Goal: Transaction & Acquisition: Purchase product/service

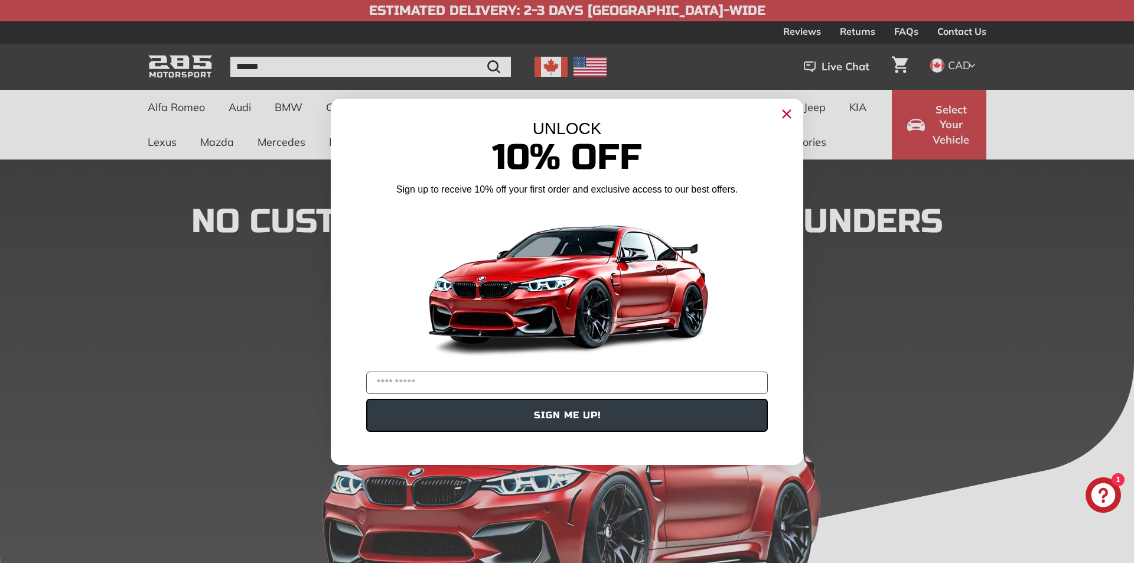
click at [789, 115] on icon "Close dialog" at bounding box center [787, 114] width 8 height 8
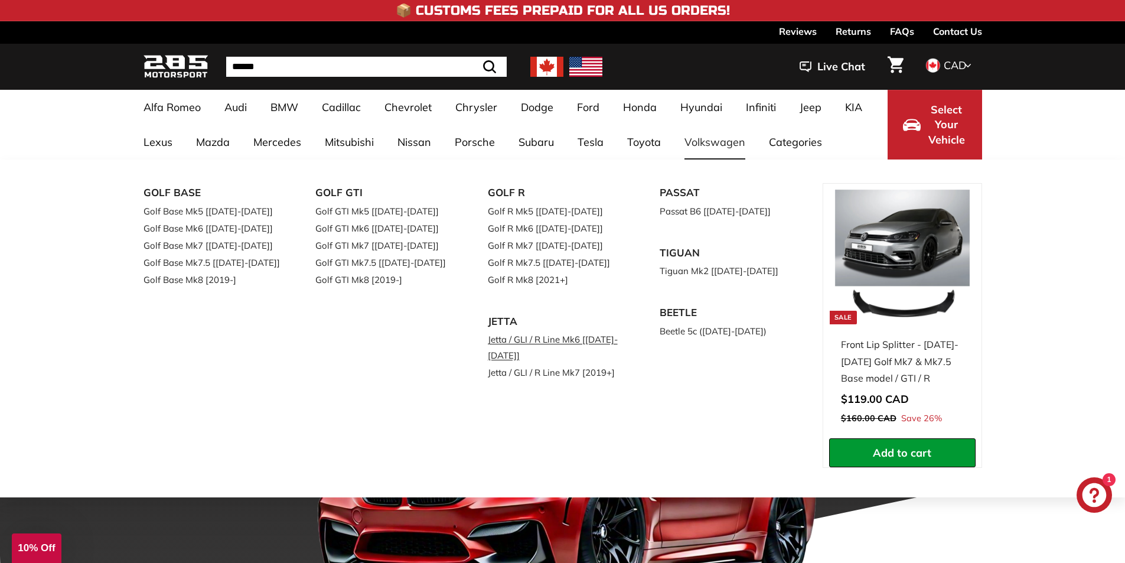
click at [543, 341] on link "Jetta / GLI / R Line Mk6 [[DATE]-[DATE]]" at bounding box center [557, 347] width 139 height 33
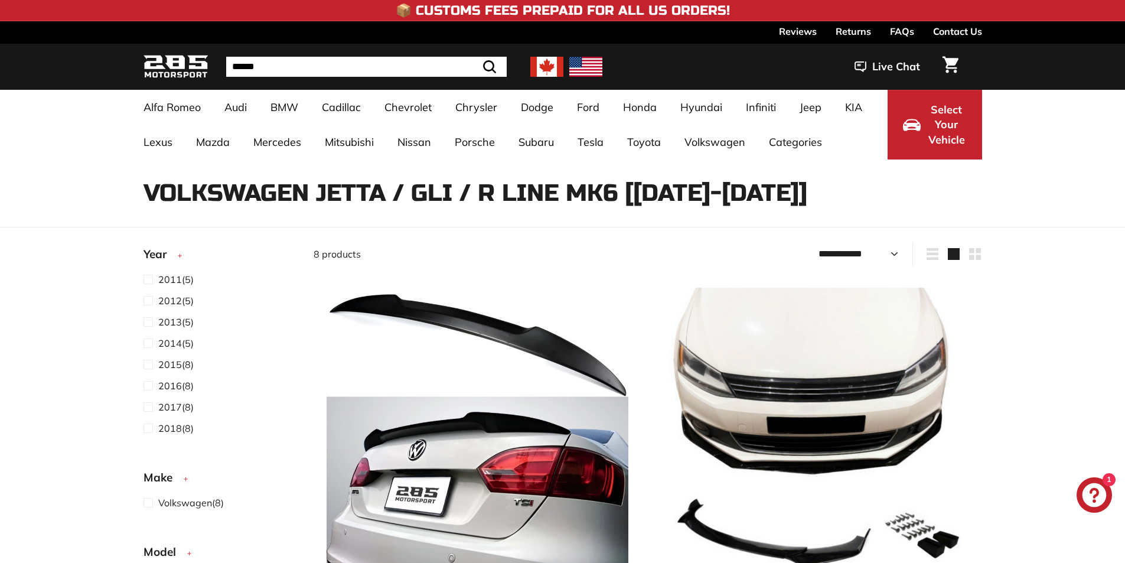
select select "**********"
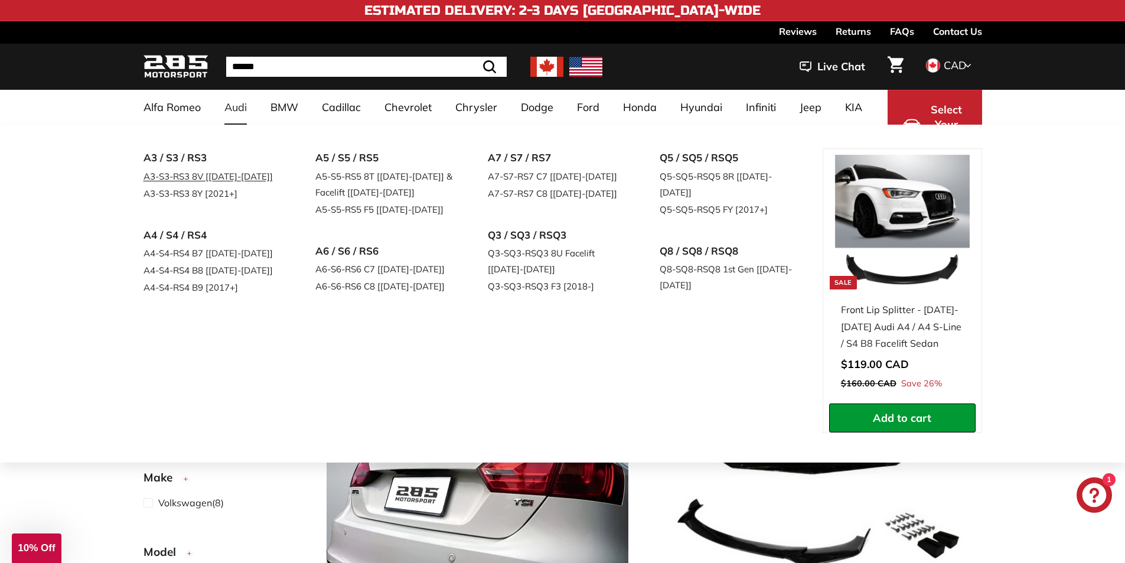
click at [216, 179] on link "A3-S3-RS3 8V [[DATE]-[DATE]]" at bounding box center [213, 176] width 139 height 17
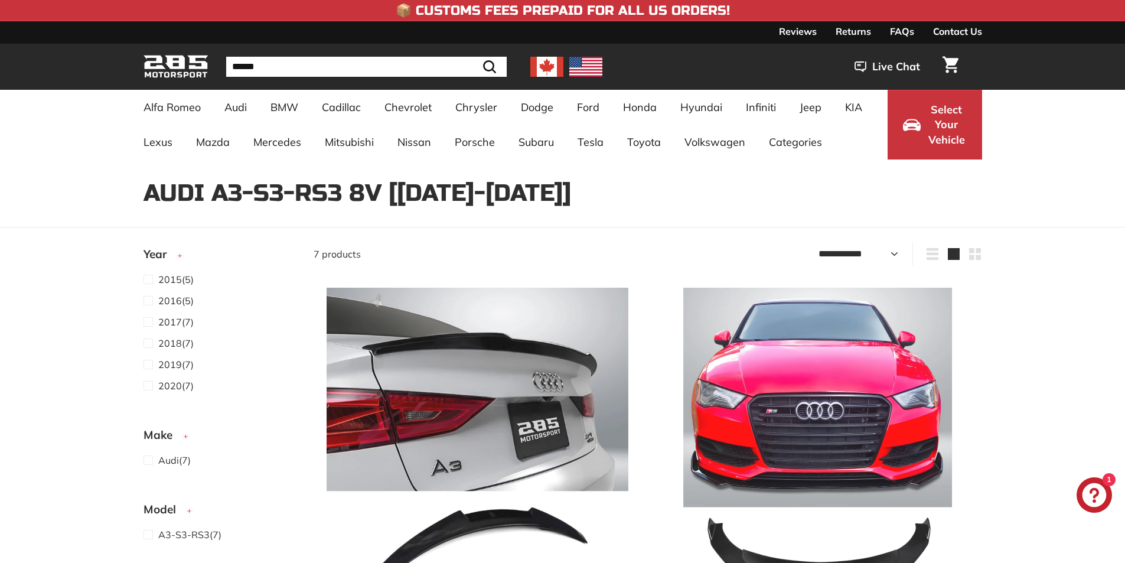
select select "**********"
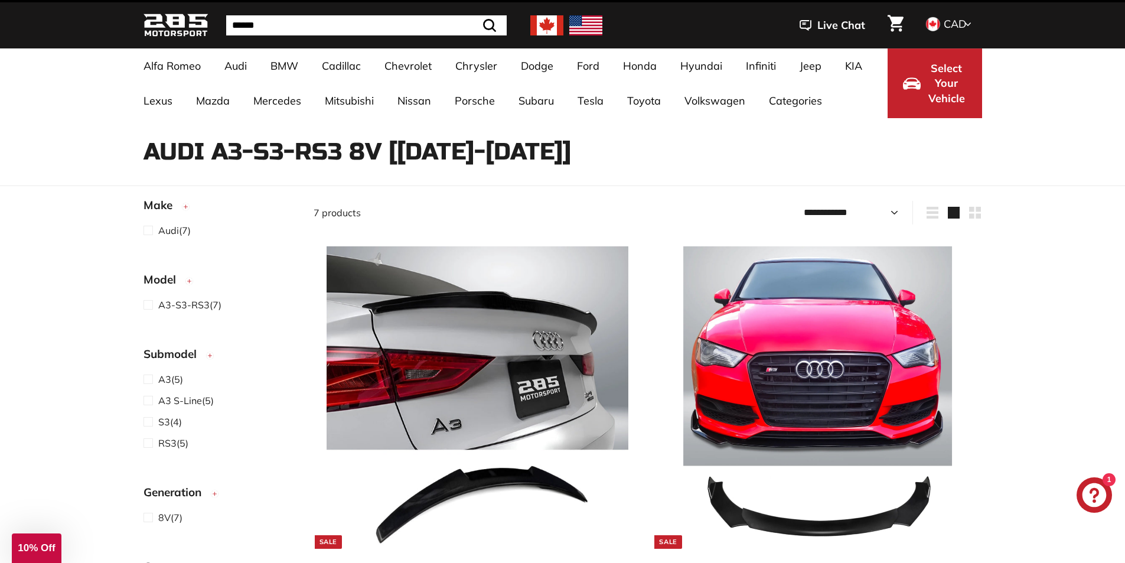
scroll to position [193, 0]
click at [149, 397] on span at bounding box center [151, 396] width 15 height 14
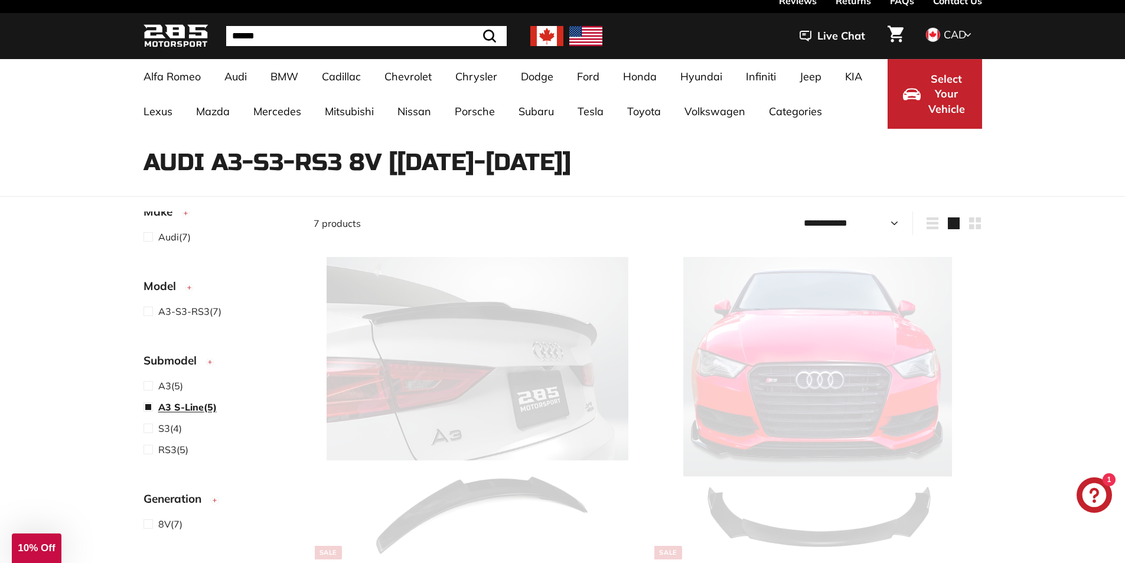
select select "**********"
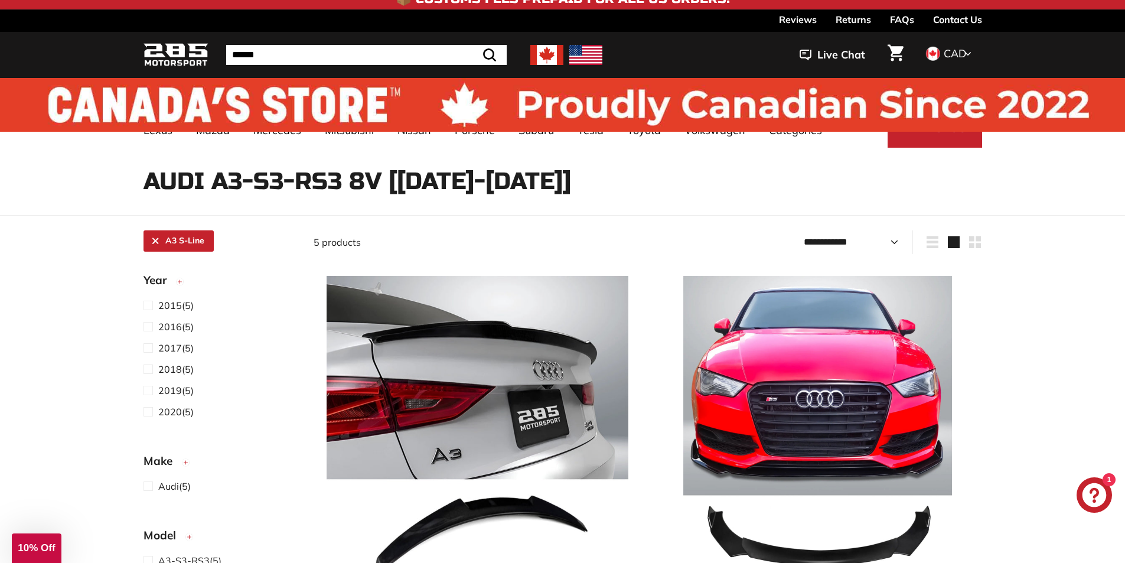
scroll to position [0, 0]
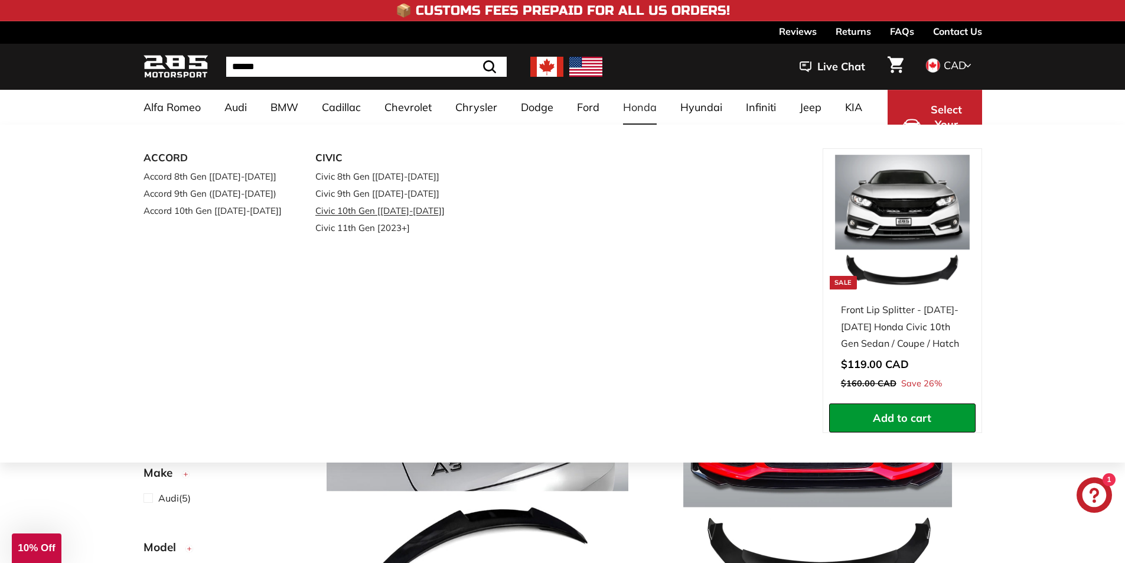
click at [418, 210] on link "Civic 10th Gen [[DATE]-[DATE]]" at bounding box center [384, 210] width 139 height 17
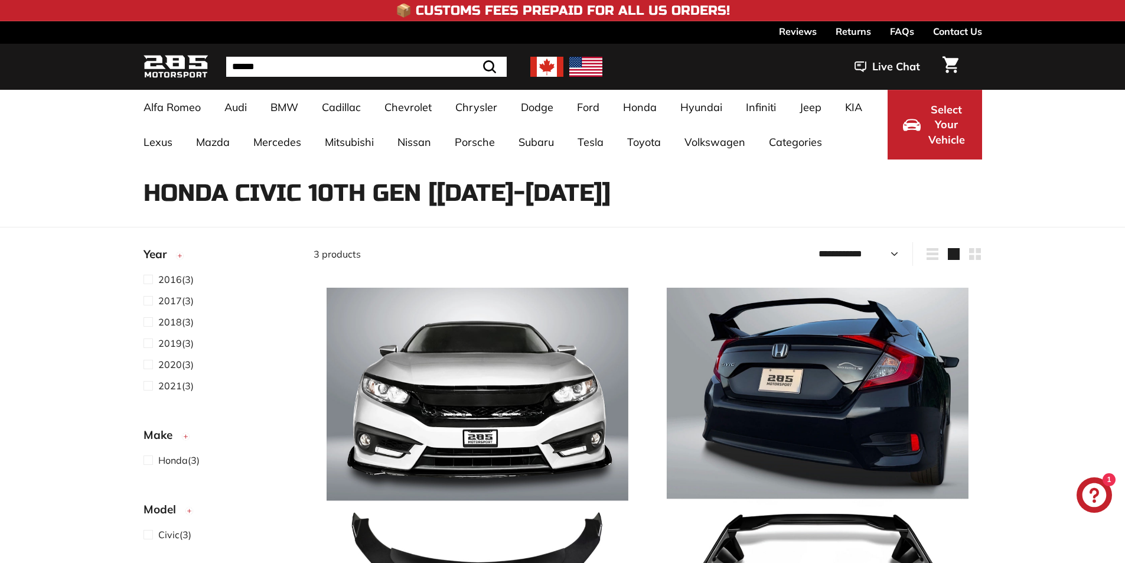
select select "**********"
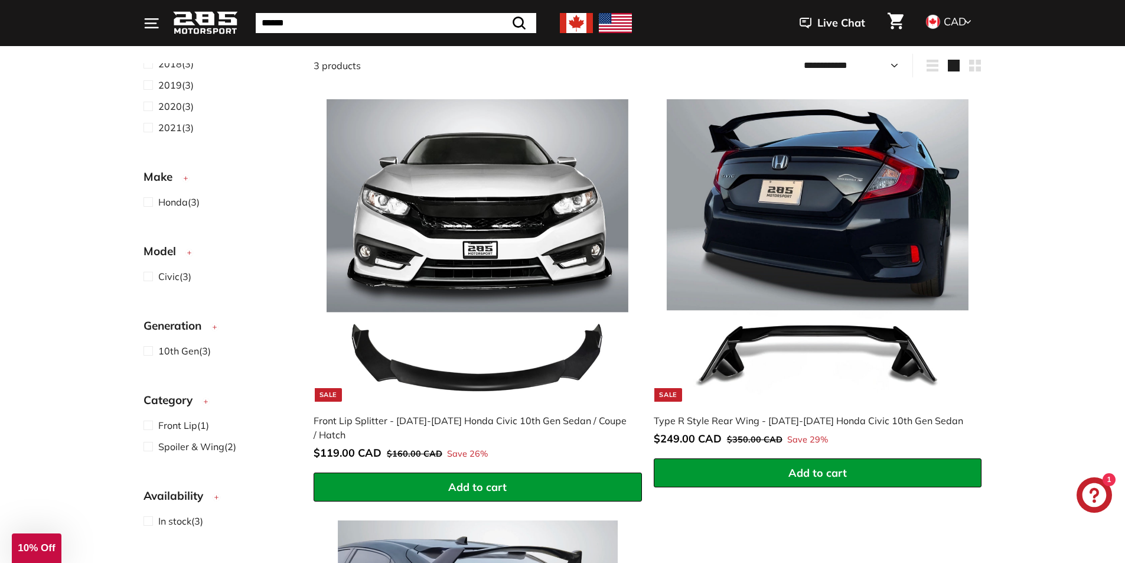
scroll to position [175, 0]
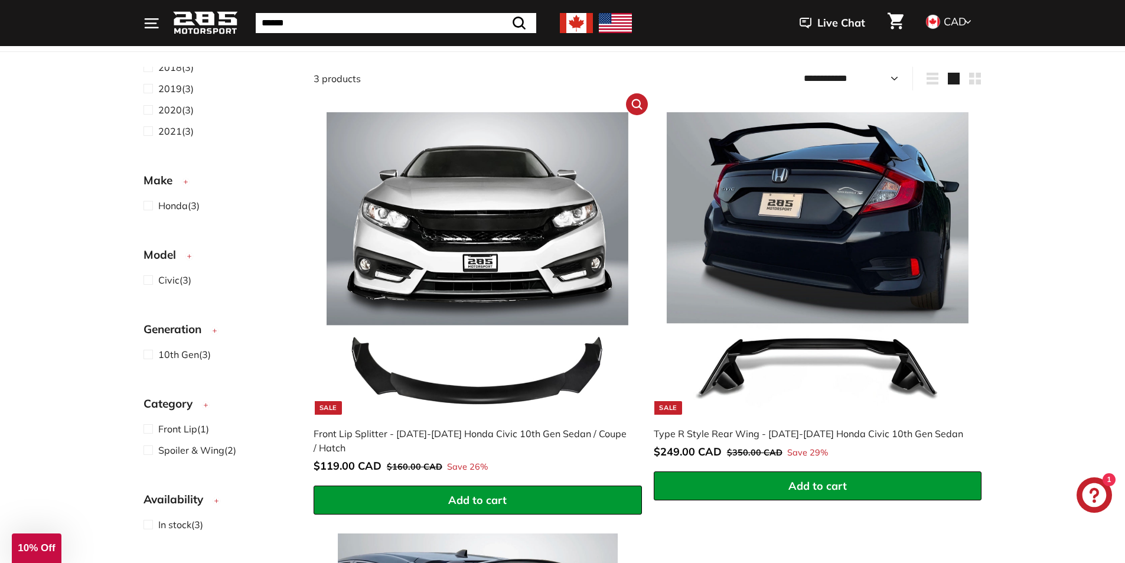
click at [465, 292] on img at bounding box center [478, 263] width 302 height 302
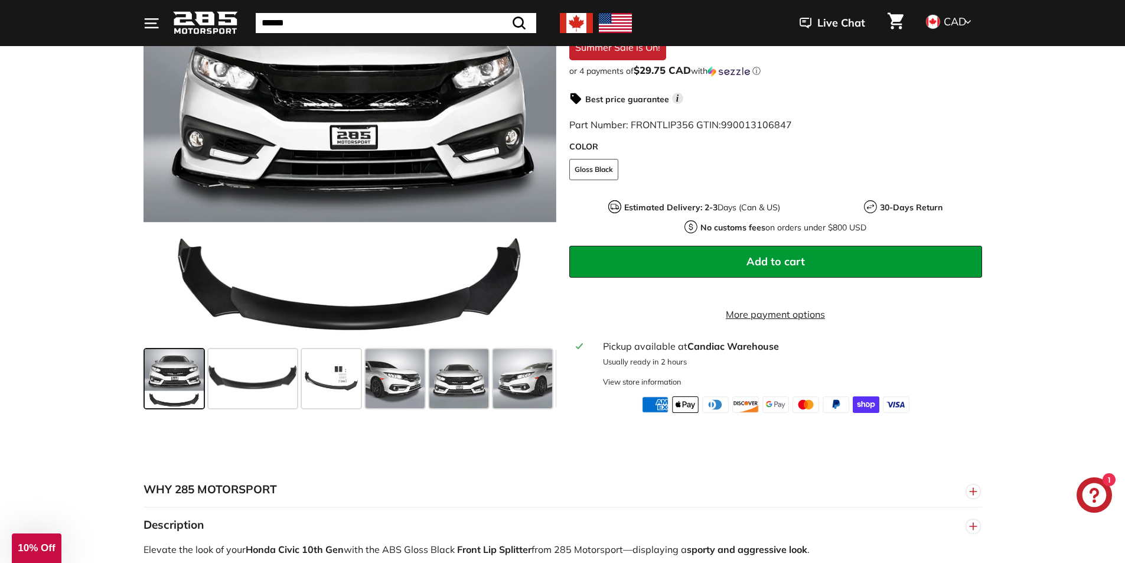
scroll to position [360, 0]
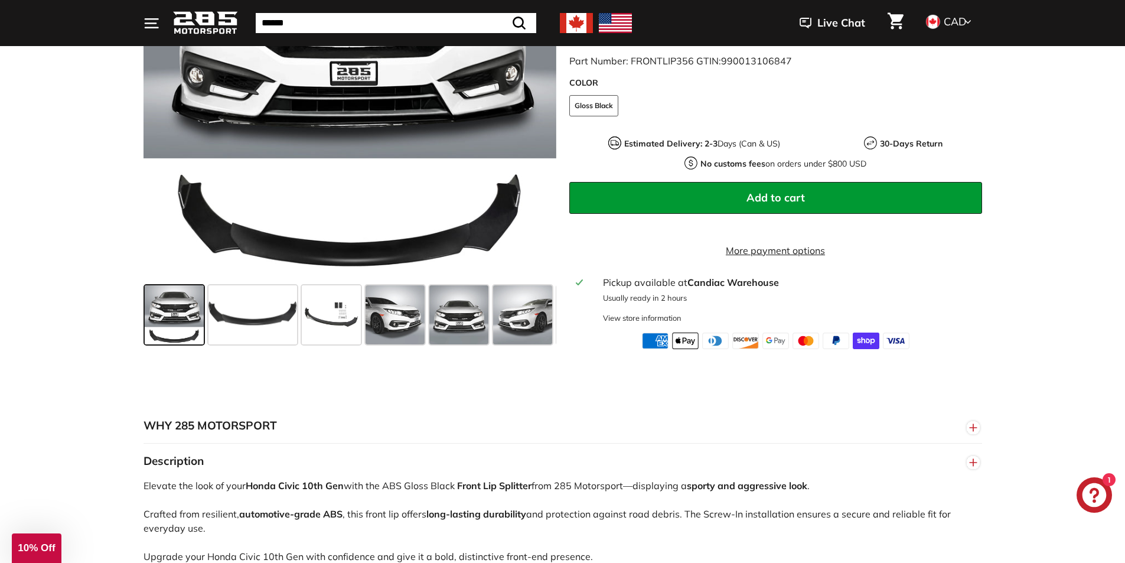
drag, startPoint x: 1134, startPoint y: 95, endPoint x: 1134, endPoint y: 156, distance: 61.4
click at [389, 321] on span at bounding box center [395, 314] width 59 height 59
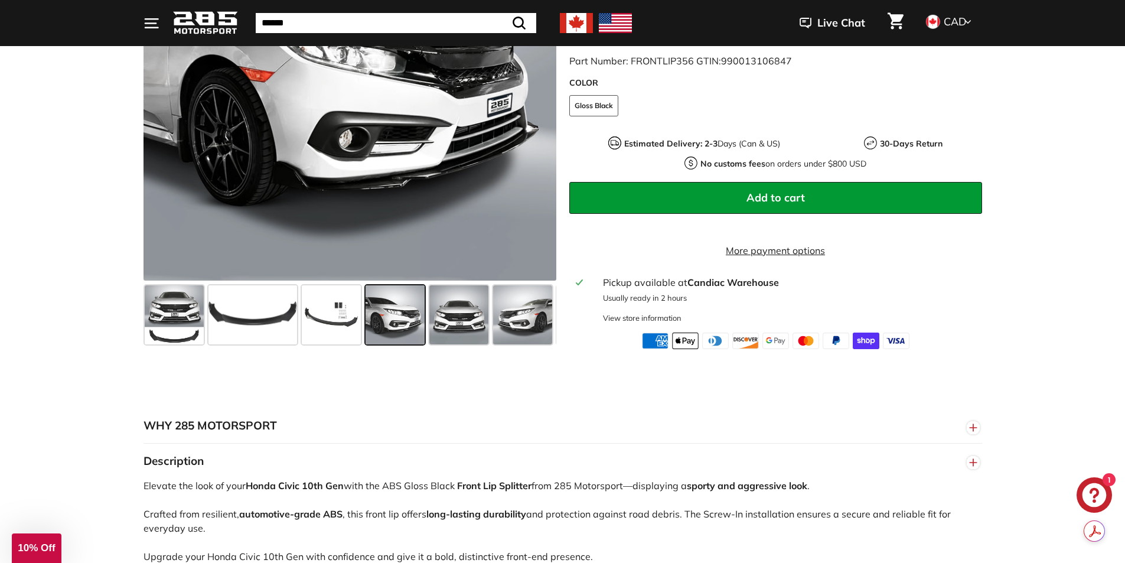
scroll to position [0, 0]
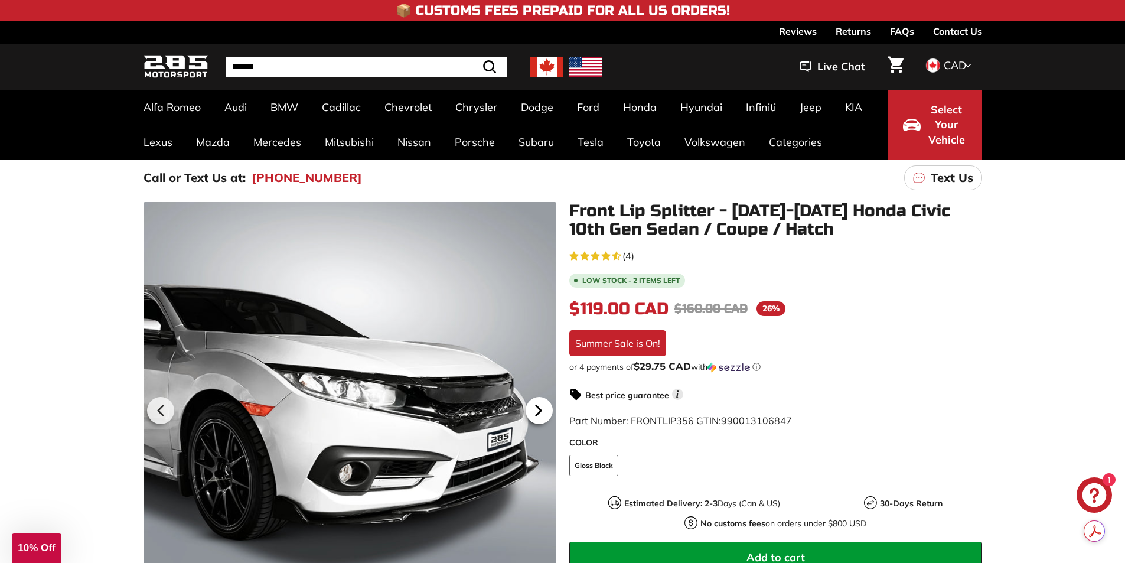
click at [538, 408] on icon at bounding box center [538, 410] width 5 height 10
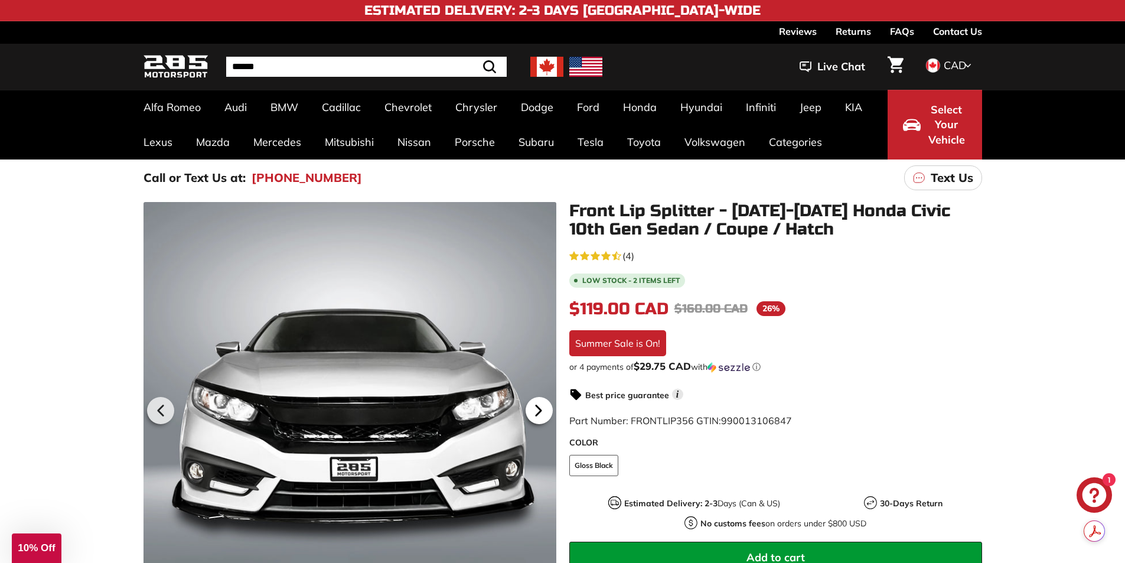
click at [538, 408] on icon at bounding box center [538, 410] width 5 height 10
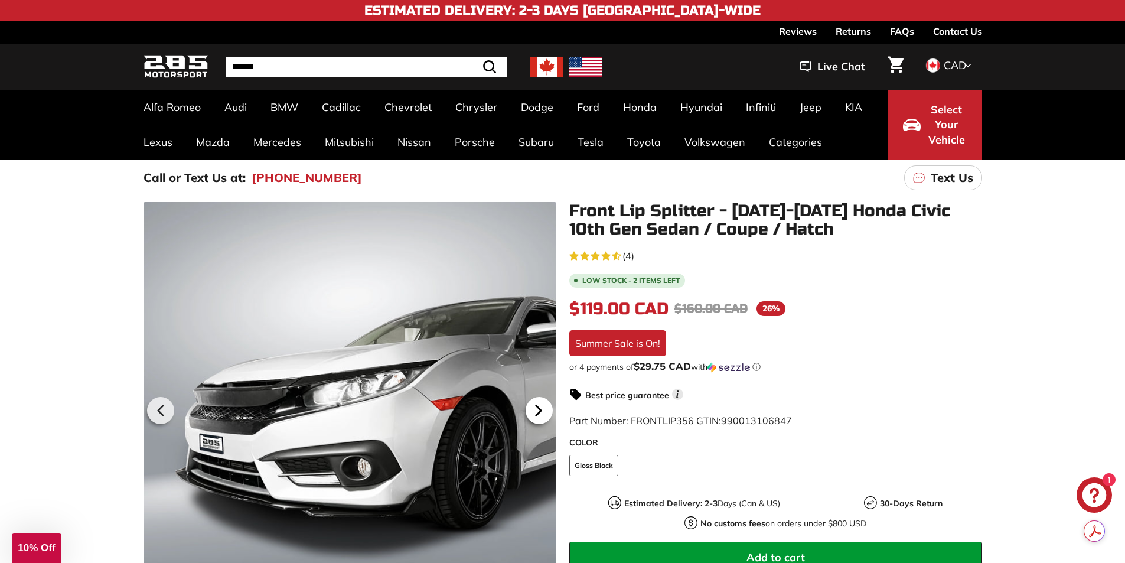
scroll to position [0, 62]
click at [538, 408] on icon at bounding box center [538, 410] width 5 height 10
